Goal: Communication & Community: Ask a question

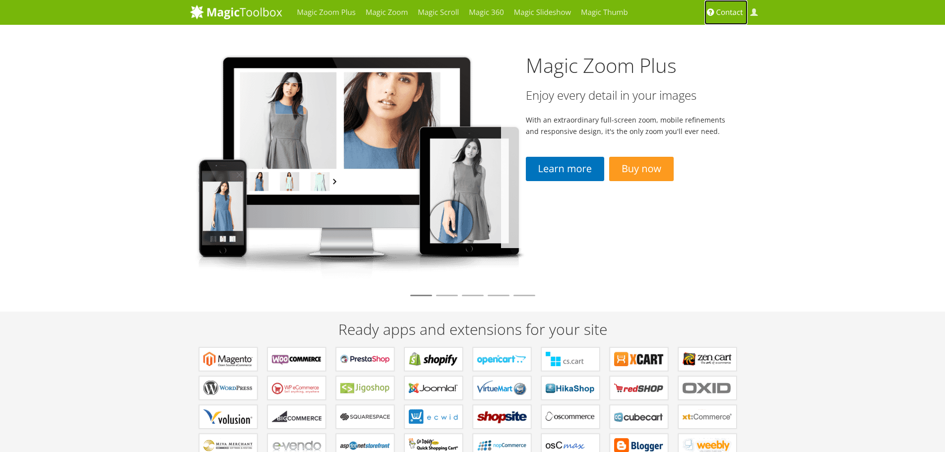
click at [724, 12] on span "Contact" at bounding box center [729, 12] width 27 height 10
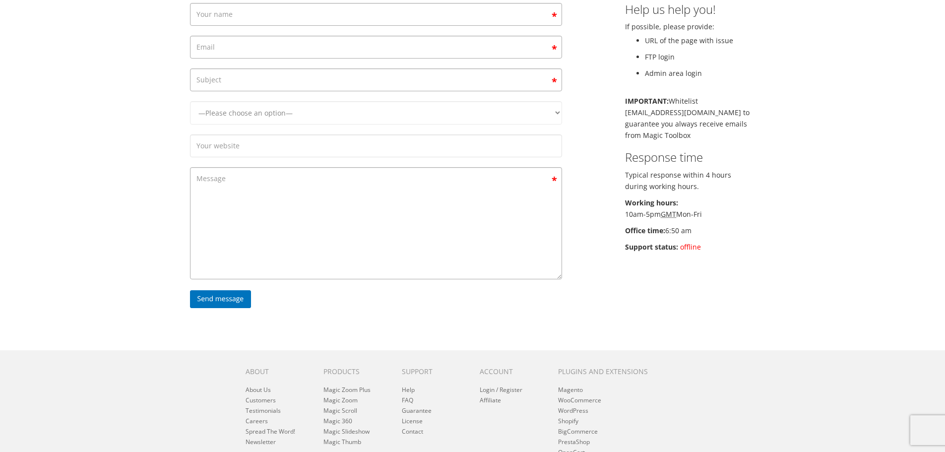
scroll to position [11, 0]
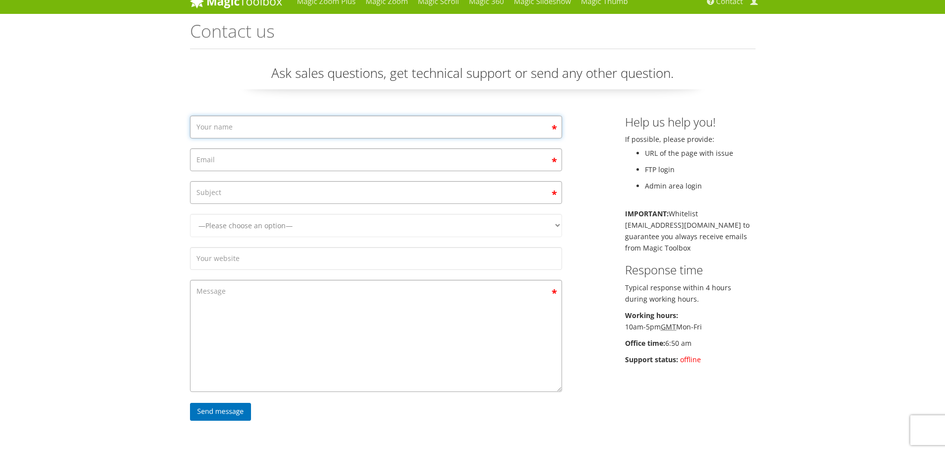
click at [225, 123] on input "Contact form" at bounding box center [376, 127] width 372 height 23
type input "Ь"
type input "Maksym"
type input "webmaxo@gmail.com"
click at [285, 198] on input "Contact form" at bounding box center [376, 192] width 372 height 23
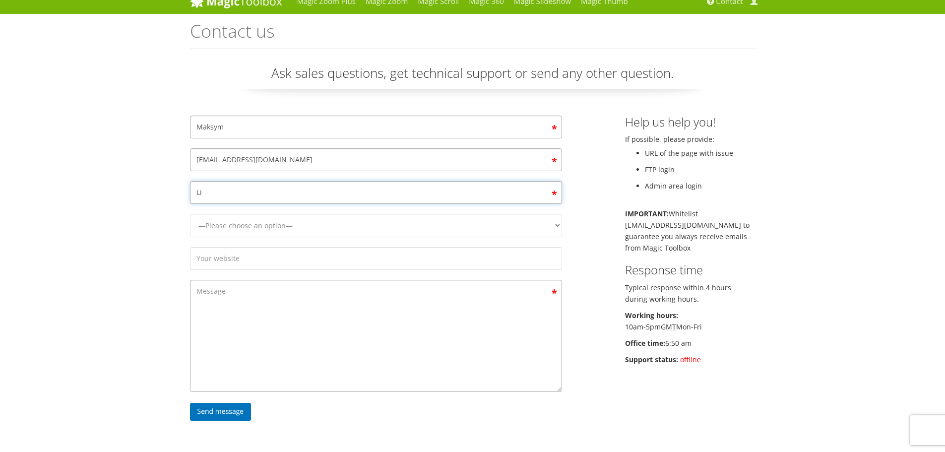
paste input "License"
drag, startPoint x: 257, startPoint y: 189, endPoint x: 82, endPoint y: 182, distance: 175.7
click at [80, 183] on div "Magic Zoom Plus Magic Zoom Magic Scroll Magic 360 Magic Slideshow Magic Thumb C…" at bounding box center [472, 319] width 945 height 661
paste input "Contact form"
type input "License"
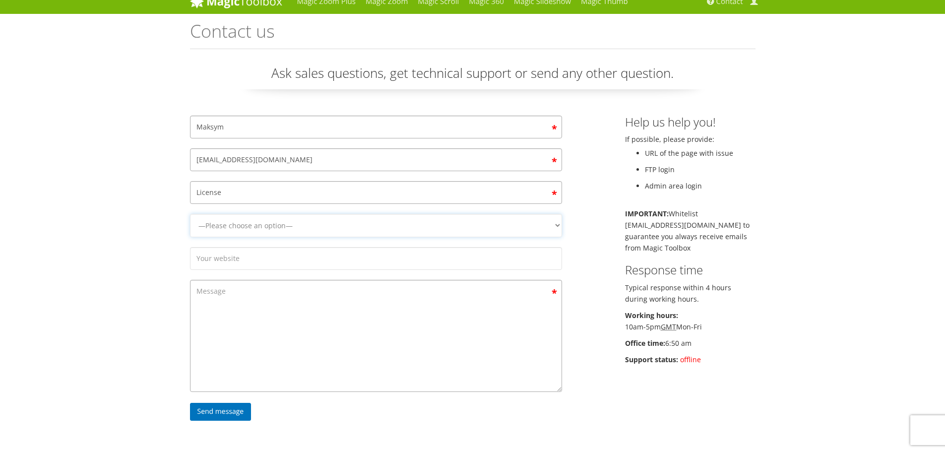
click at [209, 222] on select "—Please choose an option— Magic Zoom Magic Zoom Plus Magic Thumb Magic Slidesho…" at bounding box center [376, 225] width 372 height 23
select select "Magic 360"
click at [190, 214] on select "—Please choose an option— Magic Zoom Magic Zoom Plus Magic Thumb Magic Slidesho…" at bounding box center [376, 225] width 372 height 23
click at [233, 224] on select "—Please choose an option— Magic Zoom Magic Zoom Plus Magic Thumb Magic Slidesho…" at bounding box center [376, 225] width 372 height 23
click at [234, 227] on select "—Please choose an option— Magic Zoom Magic Zoom Plus Magic Thumb Magic Slidesho…" at bounding box center [376, 225] width 372 height 23
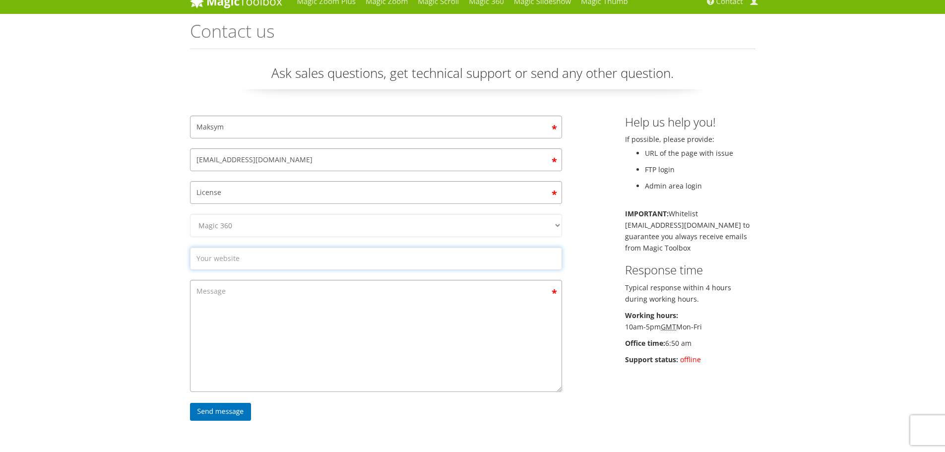
click at [228, 256] on input "Contact form" at bounding box center [376, 258] width 372 height 23
paste input "https://bokar.com.ua/"
type input "https://bokar.com.ua/"
click at [230, 306] on textarea "Contact form" at bounding box center [376, 336] width 372 height 112
click at [284, 297] on textarea "Contact form" at bounding box center [376, 336] width 372 height 112
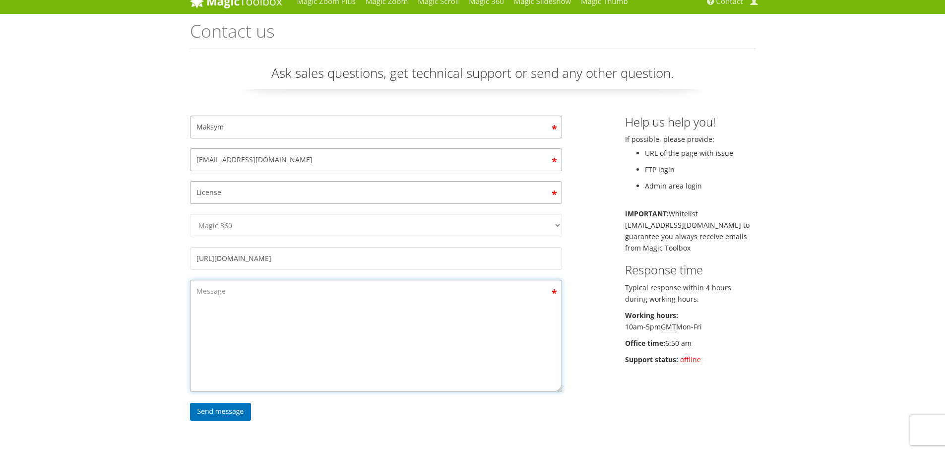
paste textarea "Hello, Please tell me, we currently have the module installed on the domain htt…"
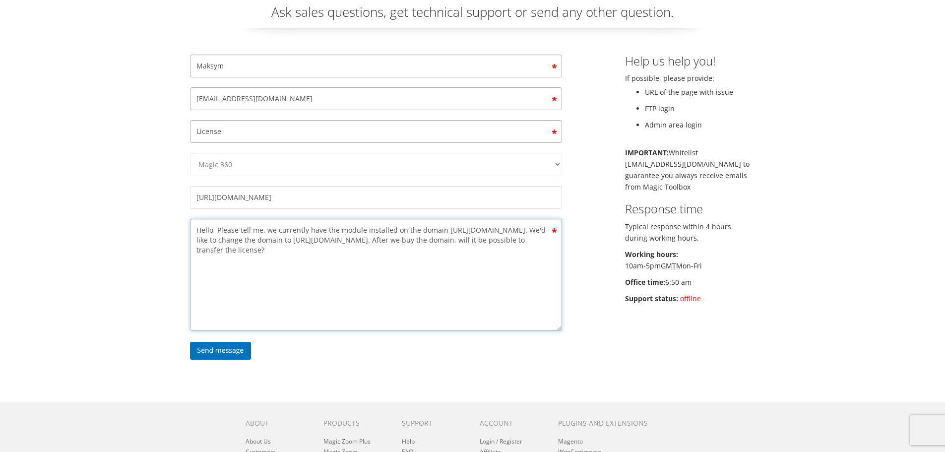
scroll to position [160, 0]
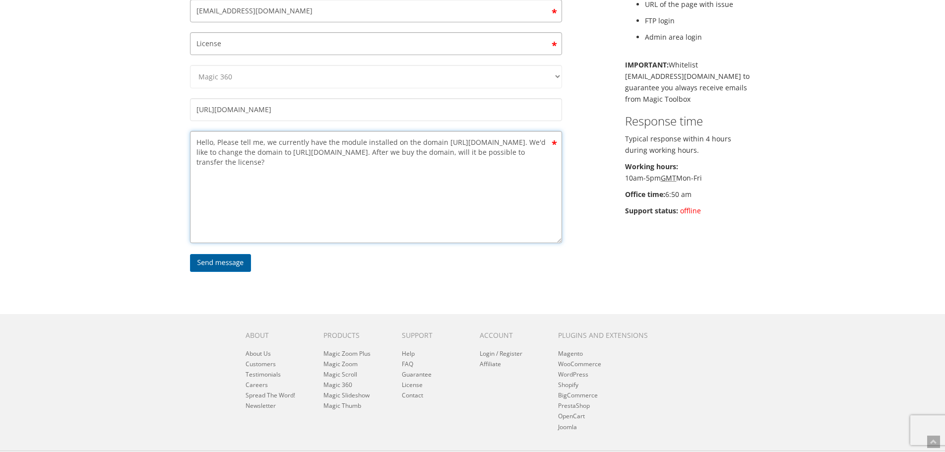
type textarea "Hello, Please tell me, we currently have the module installed on the domain htt…"
click at [218, 260] on input "Send message" at bounding box center [220, 263] width 61 height 18
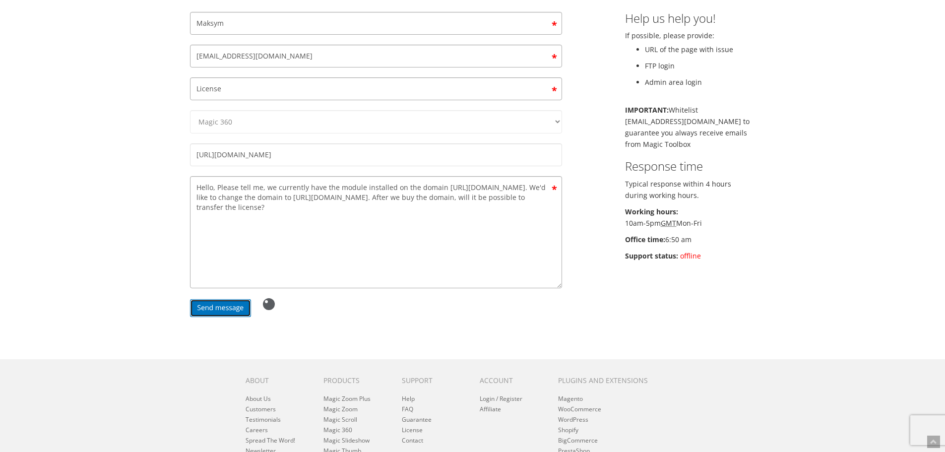
scroll to position [60, 0]
